Goal: Navigation & Orientation: Find specific page/section

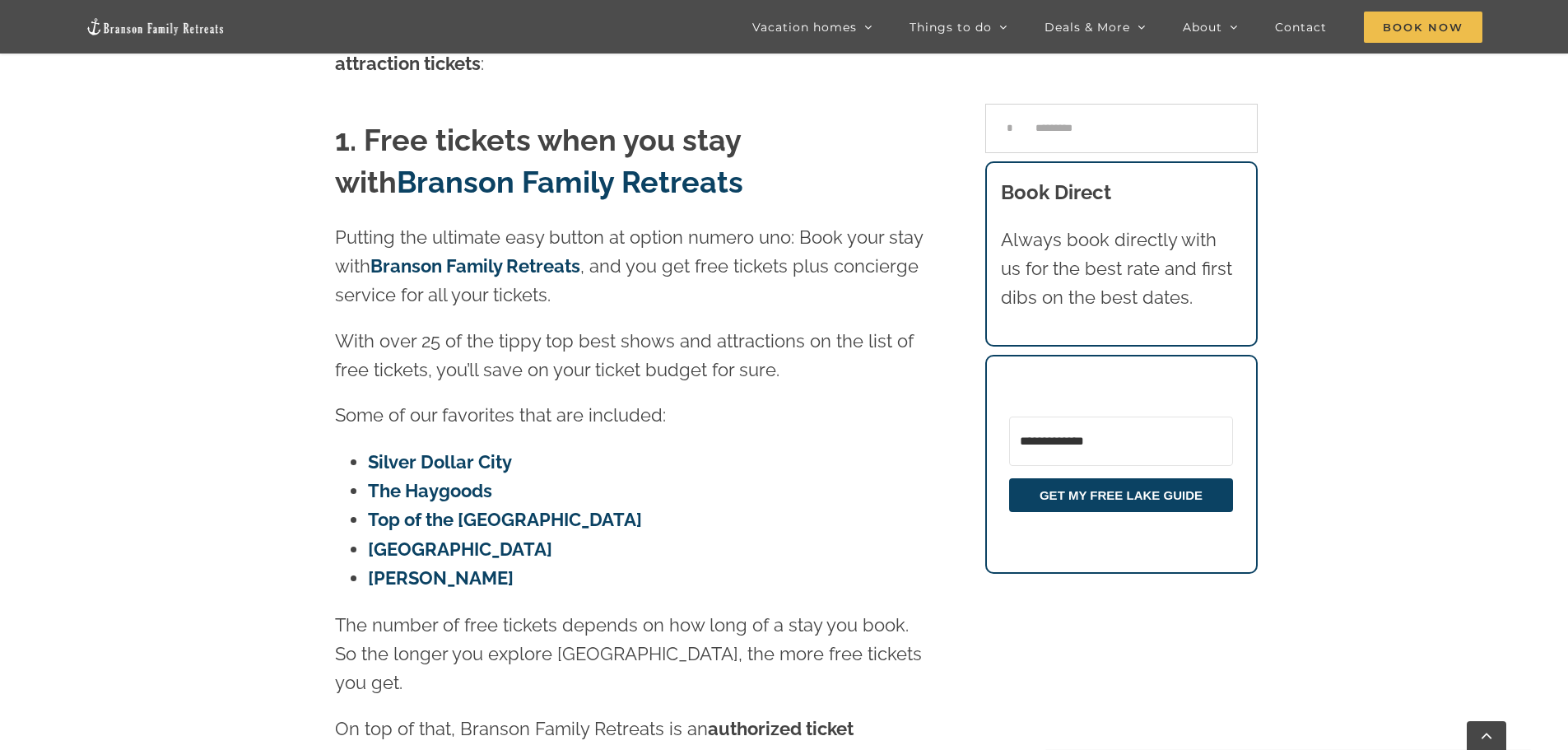
scroll to position [816, 0]
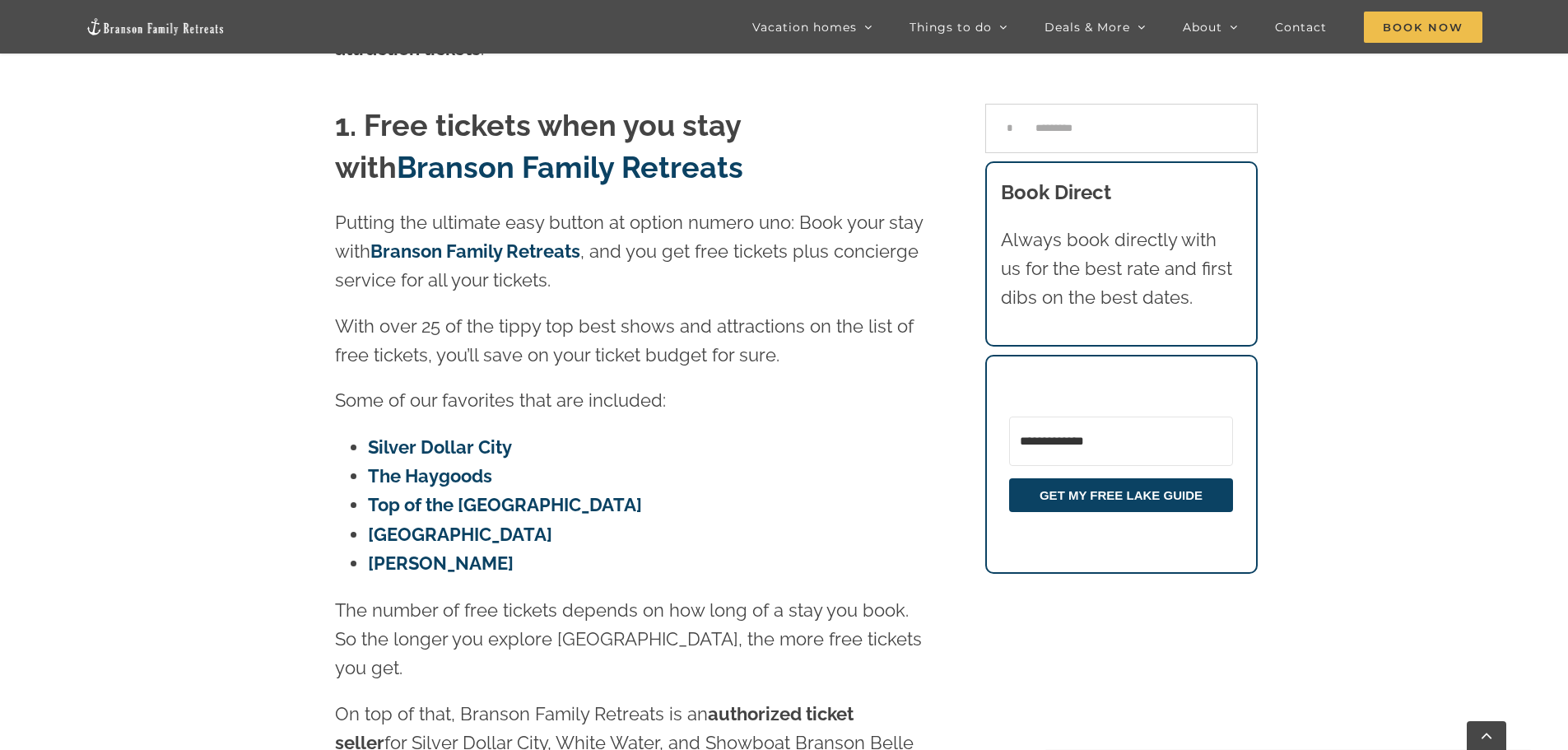
click at [495, 240] on link "Branson Family Retreats" at bounding box center [475, 250] width 210 height 21
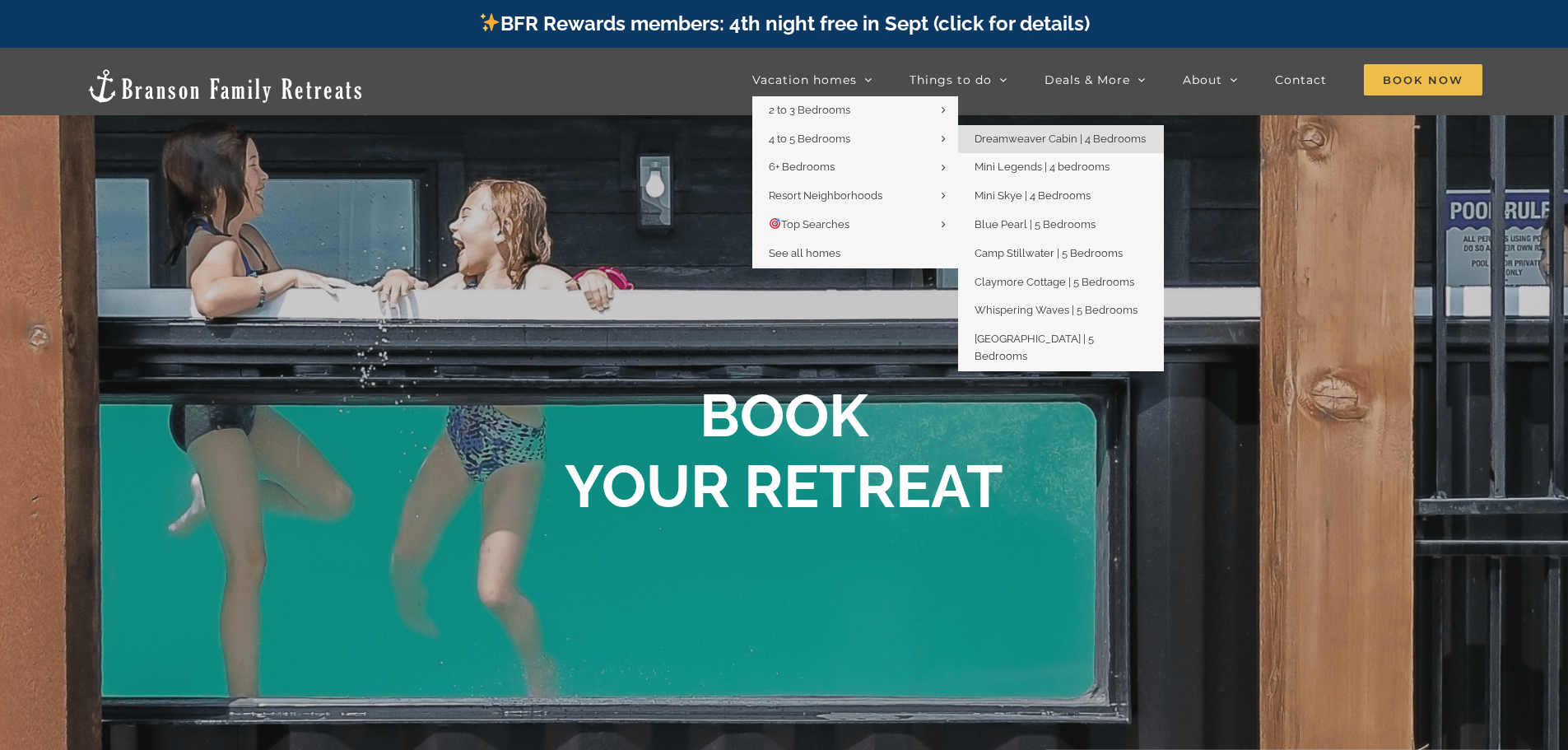
click at [1029, 140] on span "Dreamweaver Cabin | 4 Bedrooms" at bounding box center [1060, 138] width 171 height 12
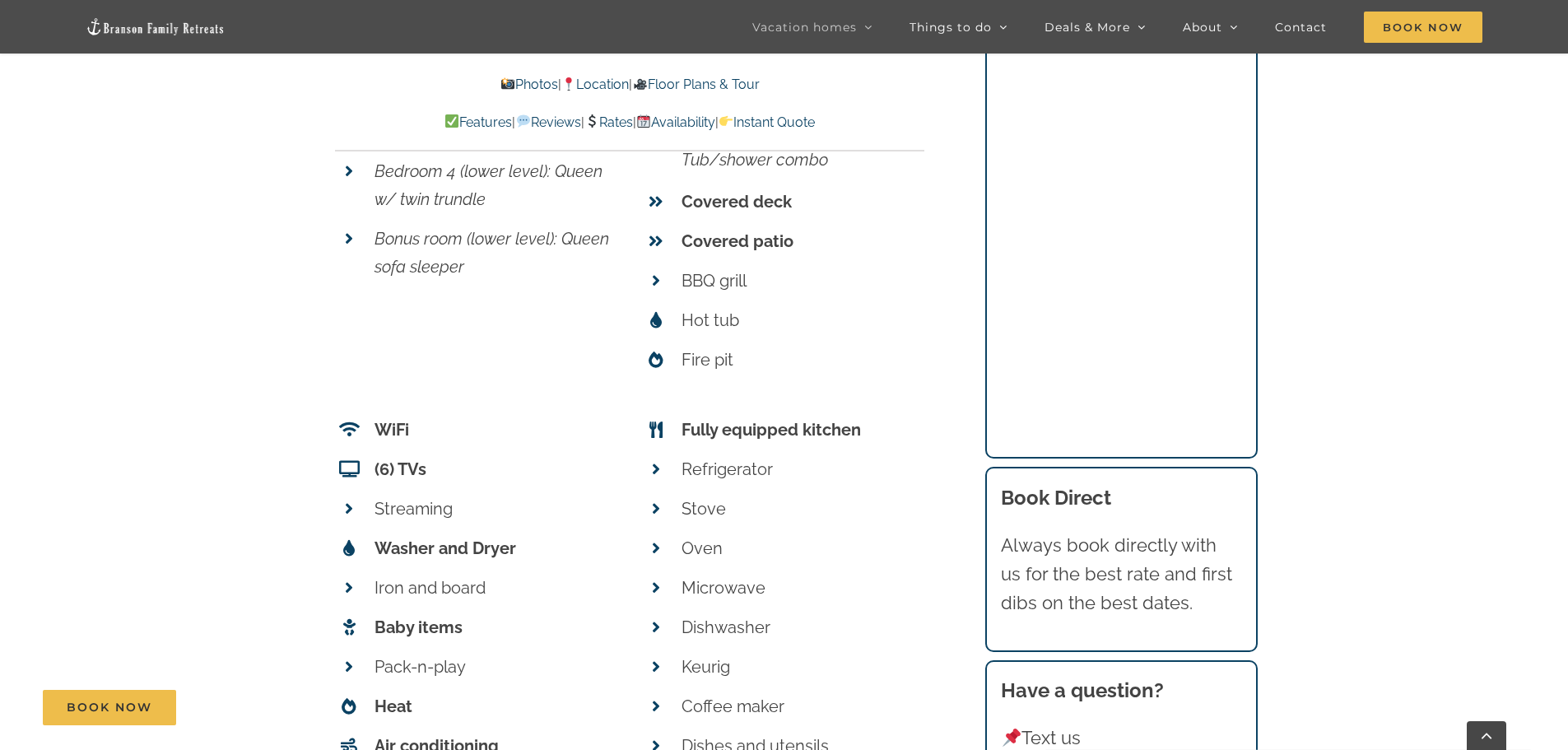
scroll to position [7082, 0]
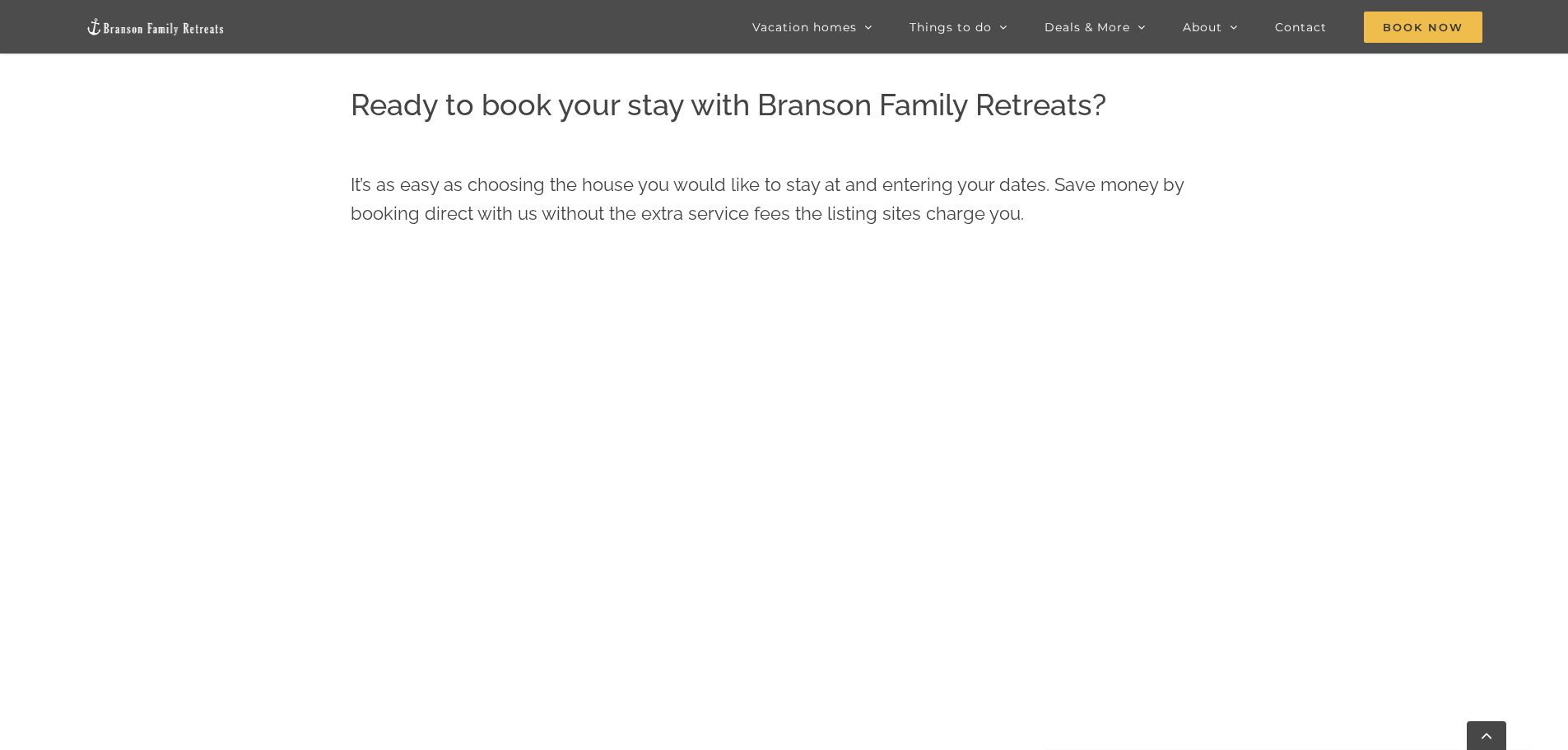
scroll to position [1071, 0]
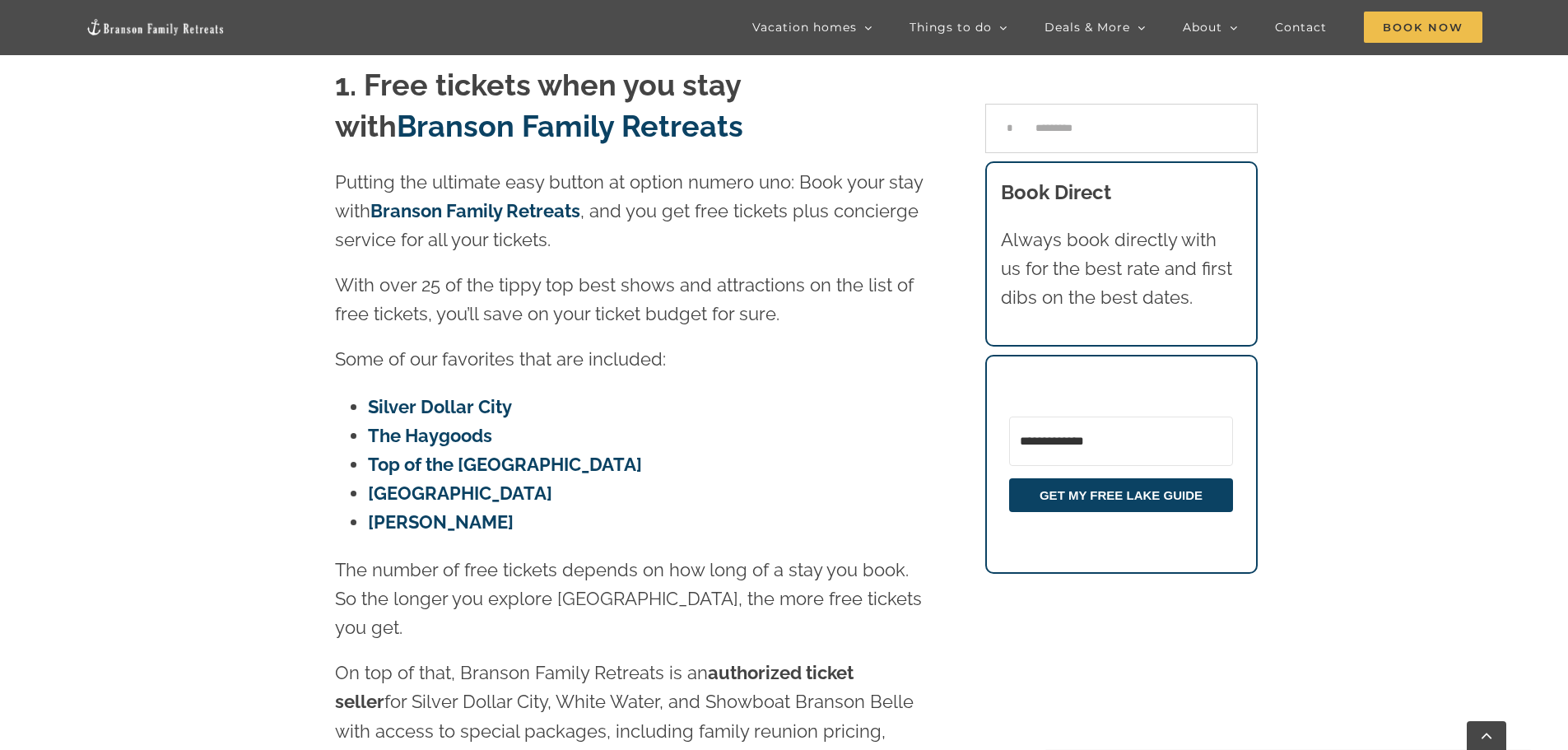
scroll to position [853, 0]
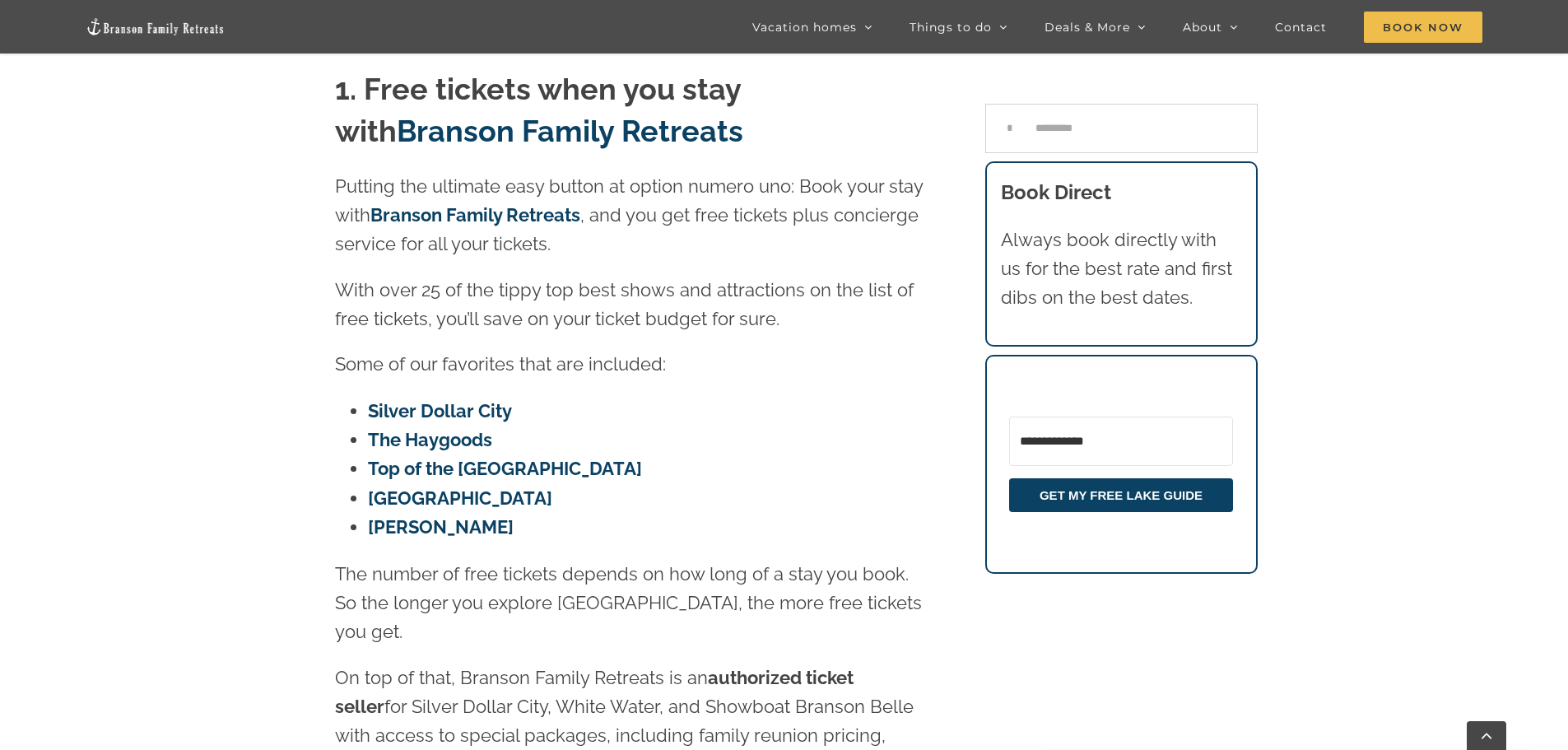
click at [430, 400] on link "Silver Dollar City" at bounding box center [440, 410] width 144 height 21
